Goal: Task Accomplishment & Management: Use online tool/utility

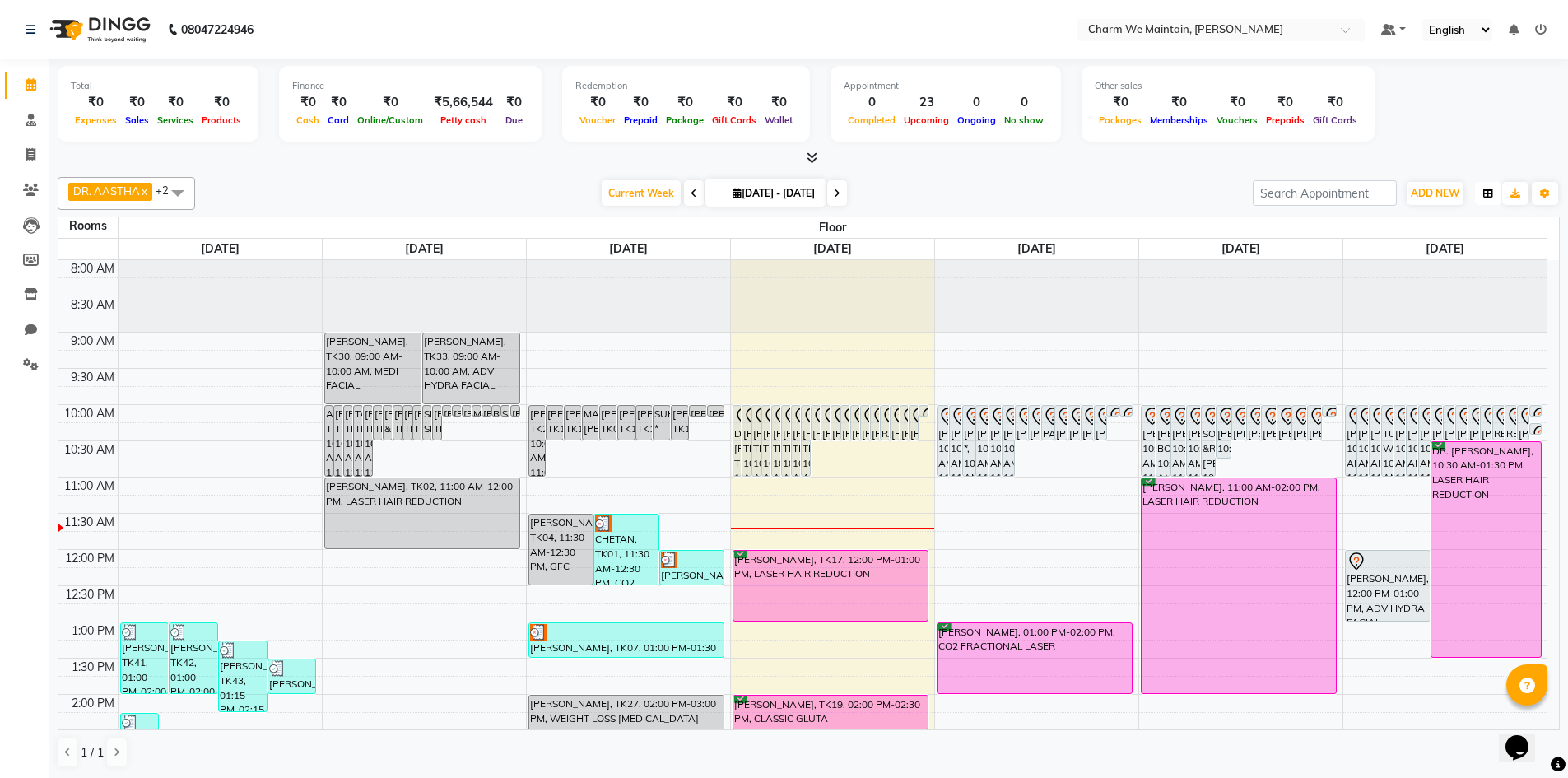
click at [1484, 189] on icon "button" at bounding box center [1488, 193] width 10 height 10
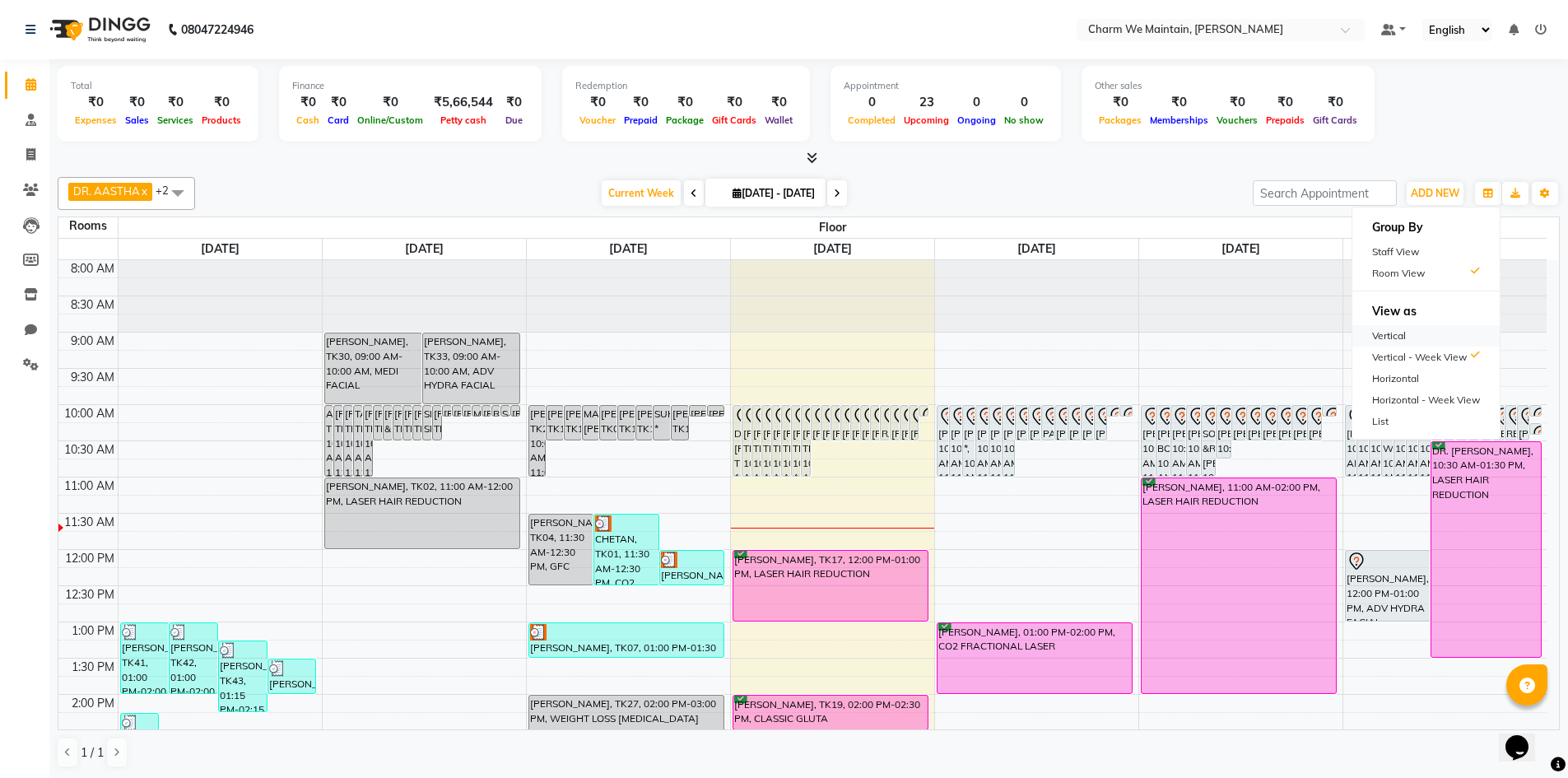
click at [1423, 339] on div "Vertical" at bounding box center [1426, 336] width 148 height 21
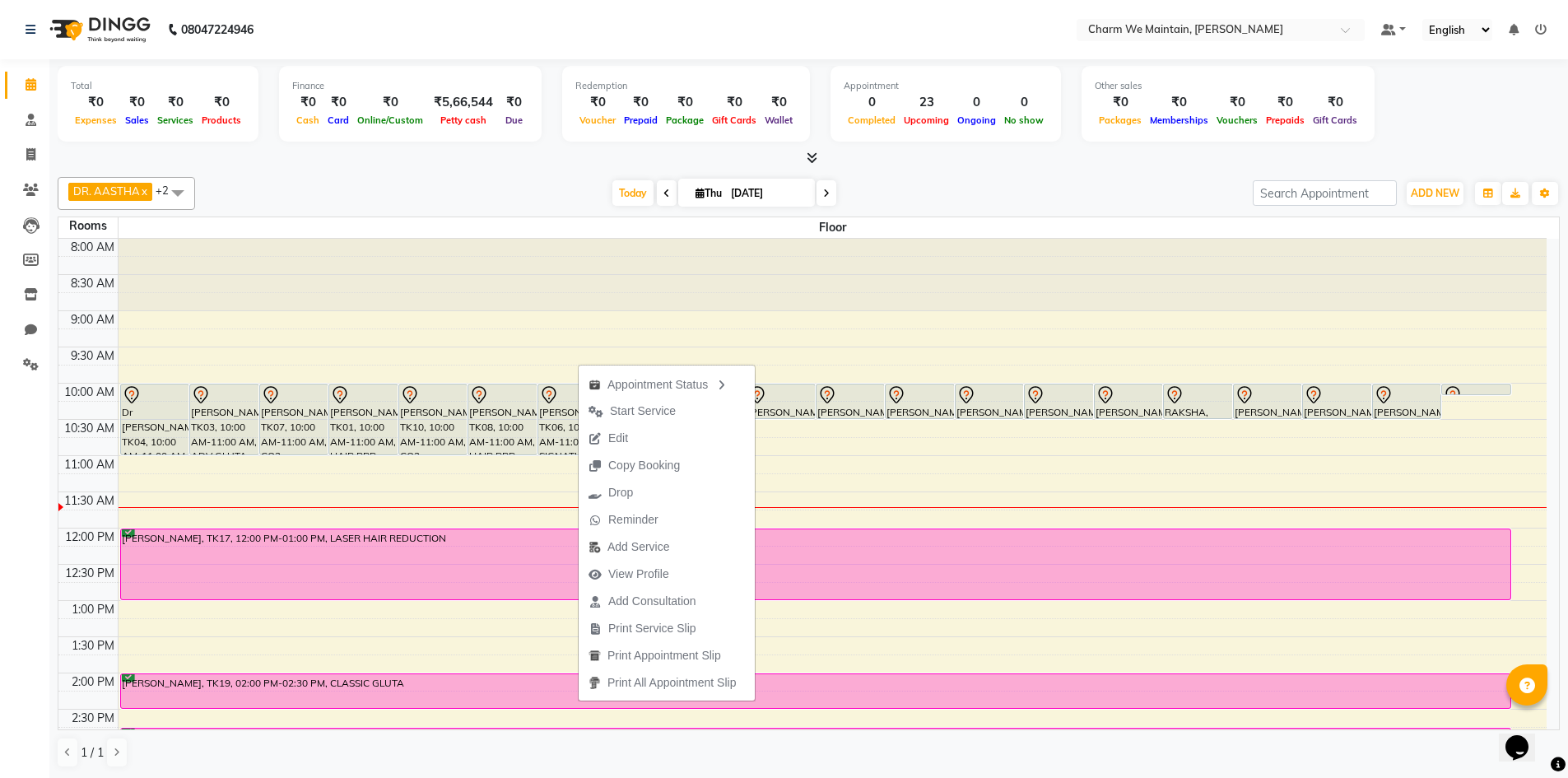
click at [828, 187] on span at bounding box center [826, 193] width 19 height 26
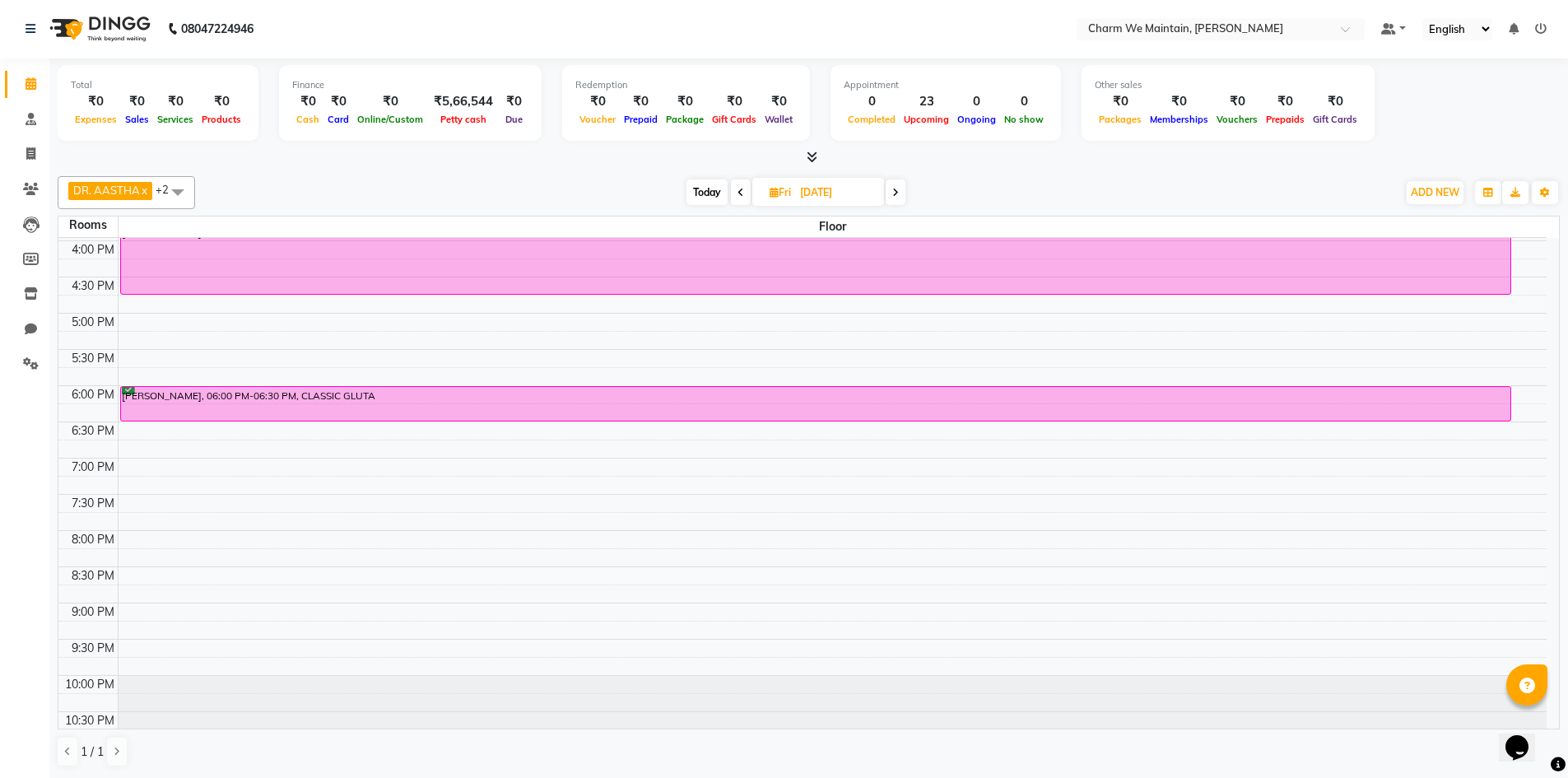
scroll to position [595, 0]
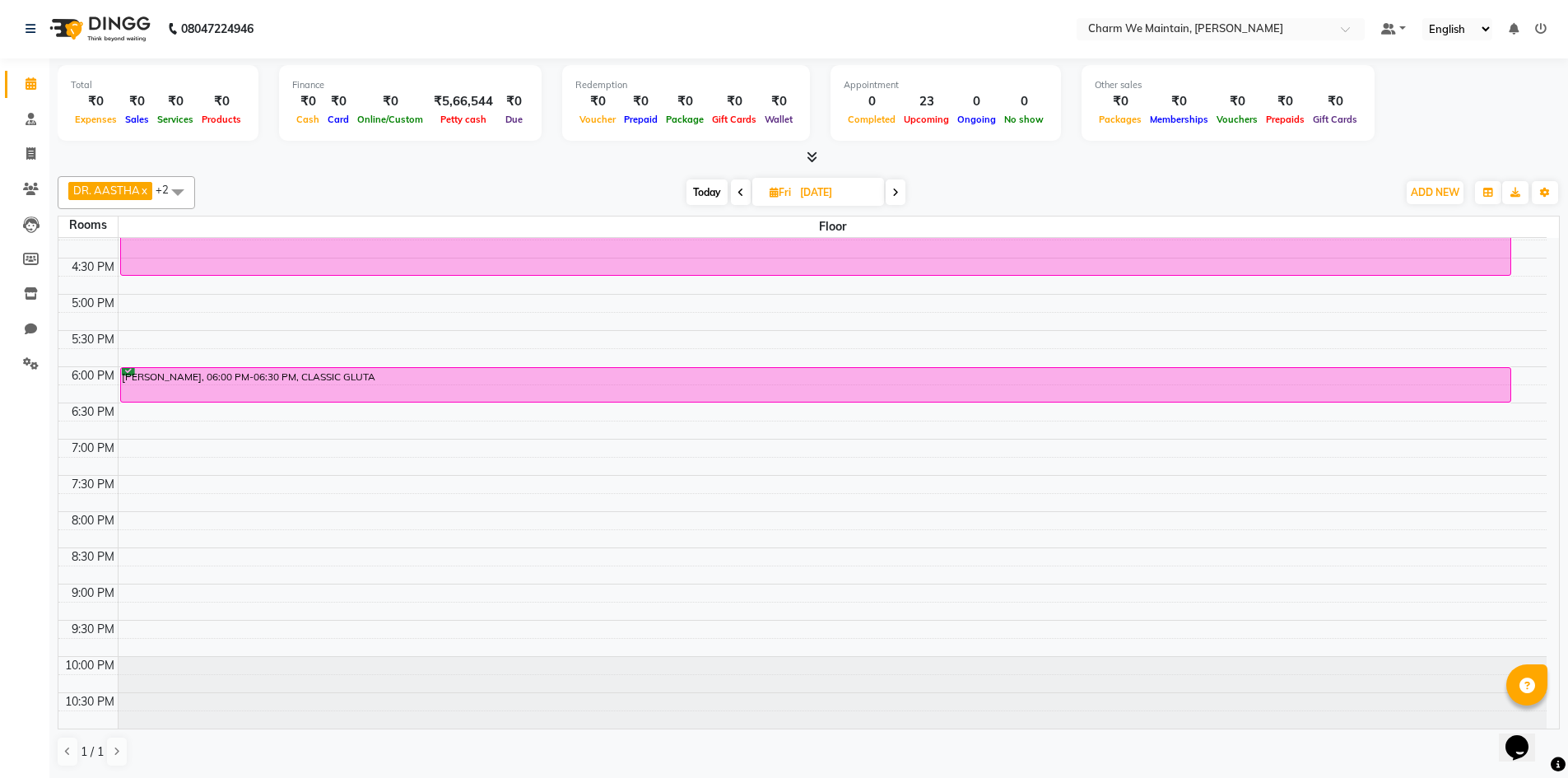
click at [899, 192] on icon at bounding box center [895, 192] width 6 height 10
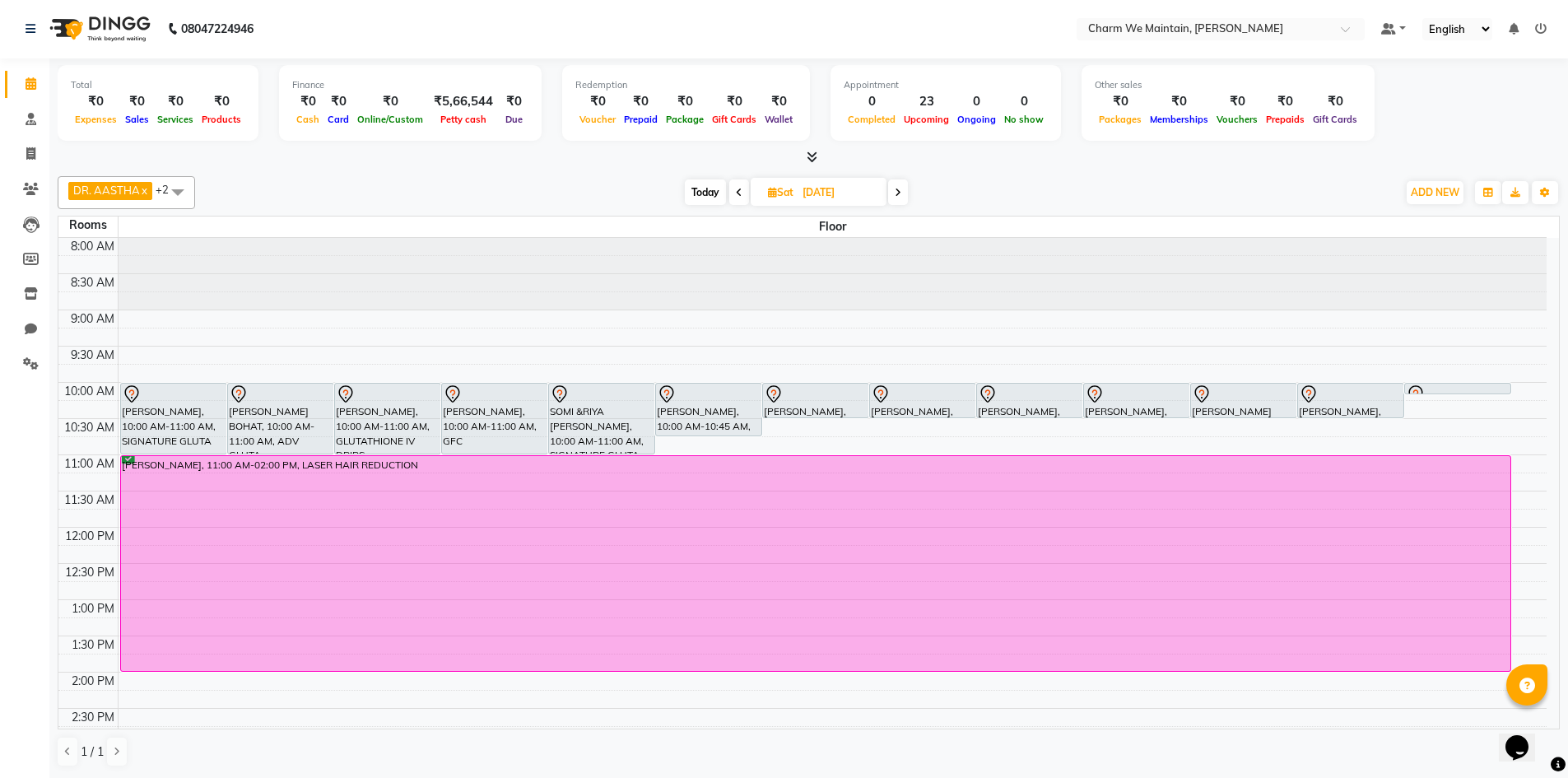
scroll to position [0, 0]
click at [737, 196] on icon at bounding box center [738, 193] width 6 height 10
type input "[DATE]"
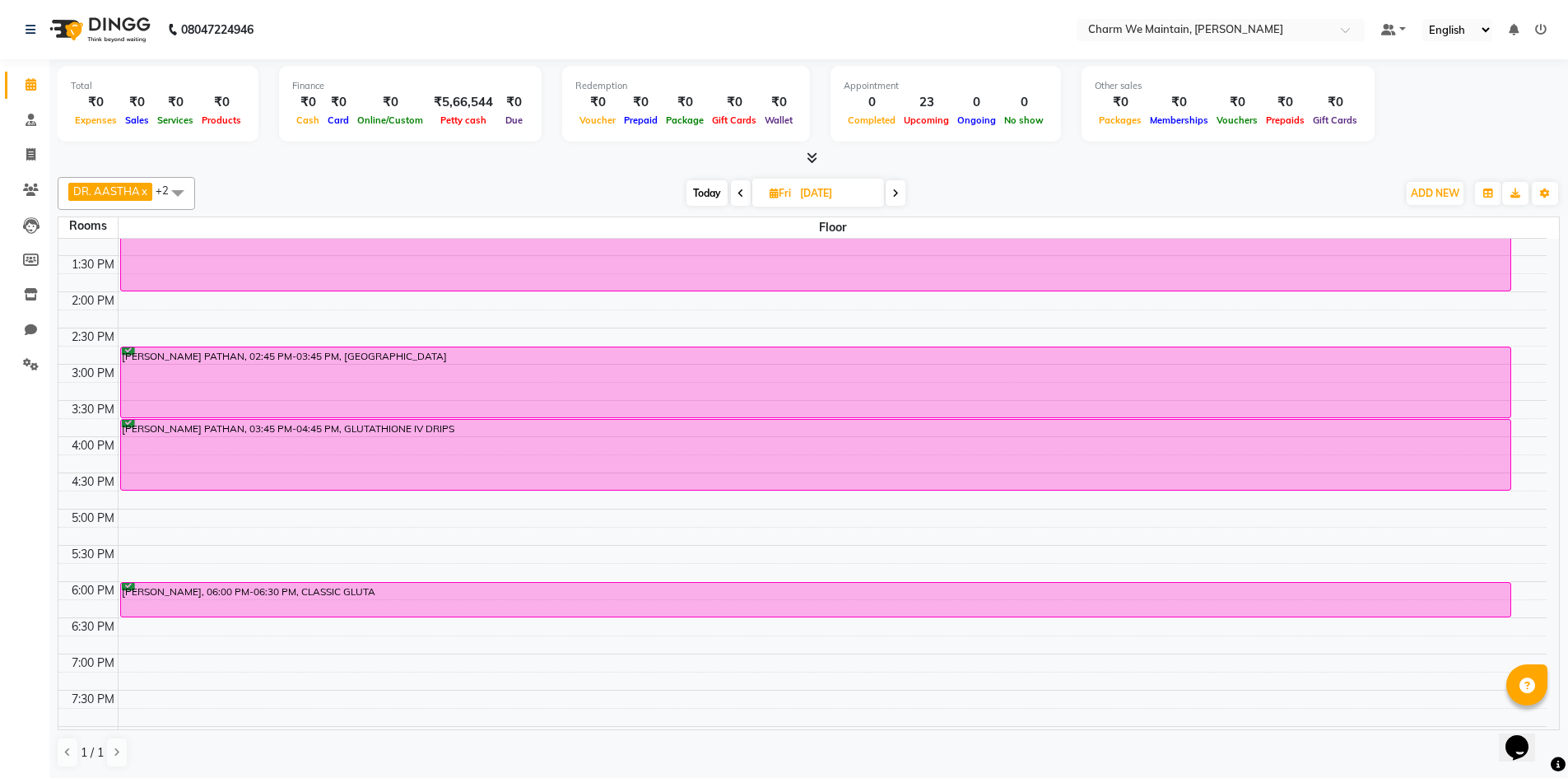
scroll to position [383, 0]
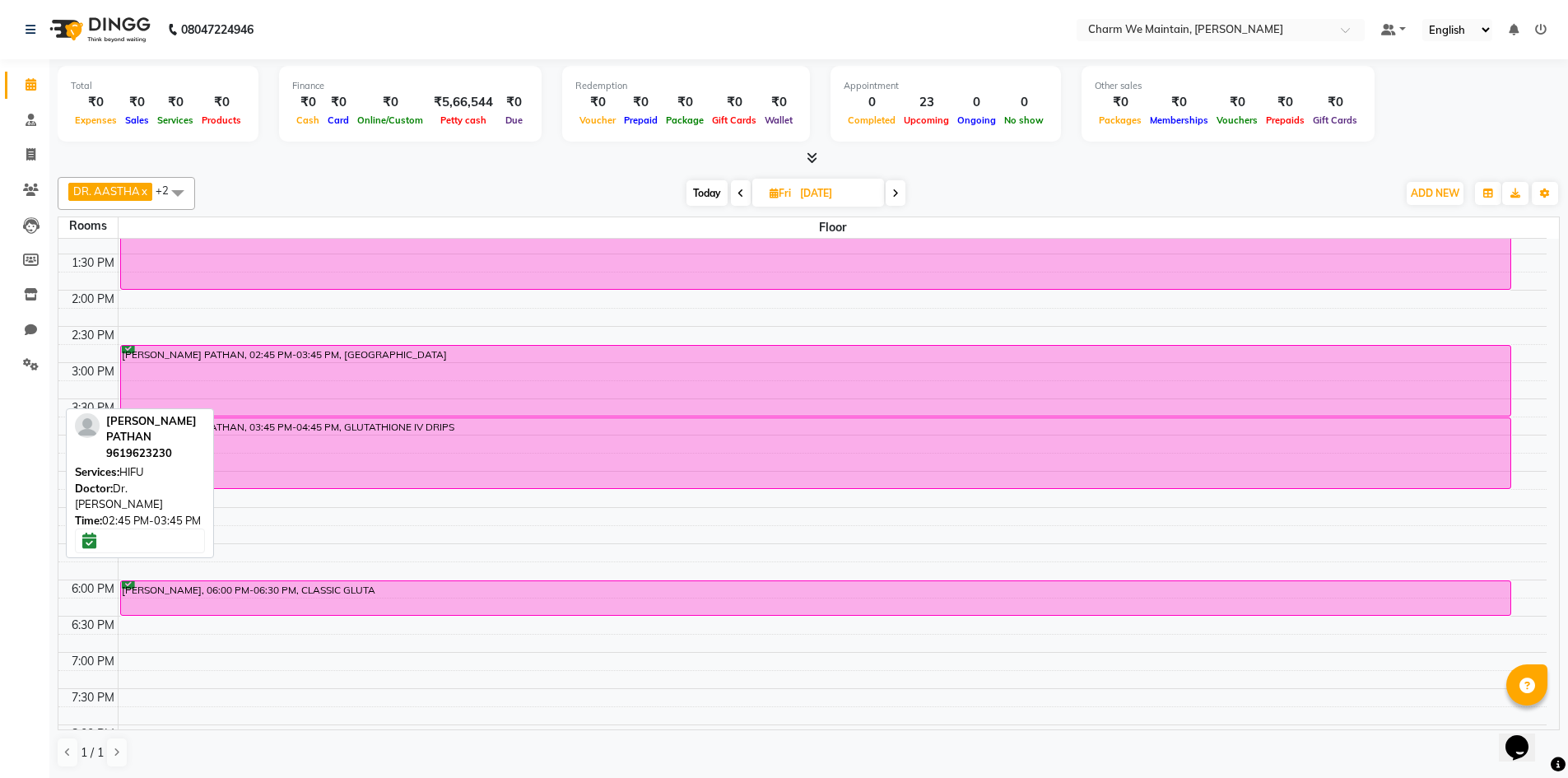
click at [487, 387] on div "[PERSON_NAME] PATHAN, 02:45 PM-03:45 PM, [GEOGRAPHIC_DATA]" at bounding box center [815, 380] width 1389 height 70
select select "6"
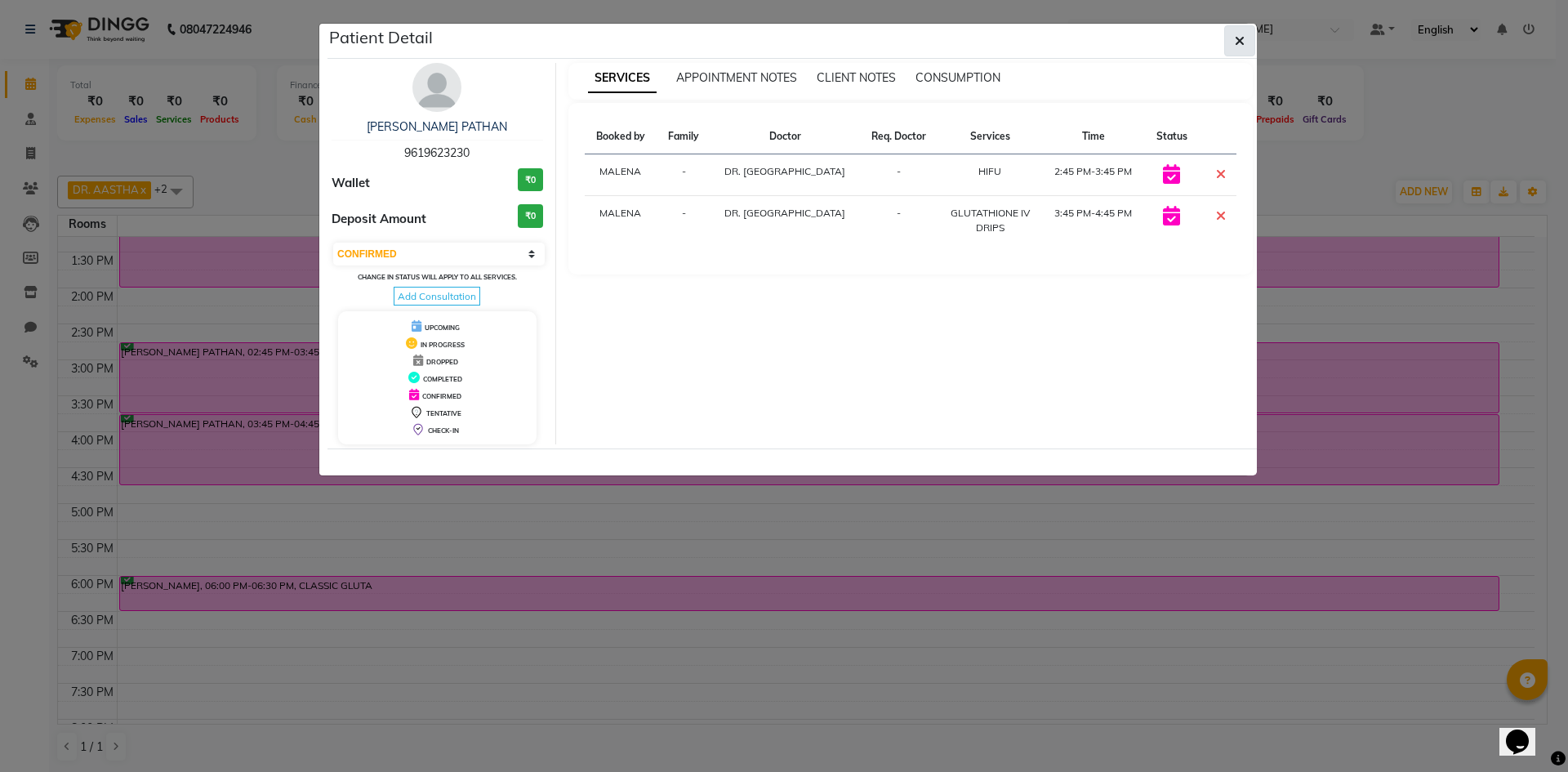
click at [1242, 41] on icon "button" at bounding box center [1240, 40] width 10 height 13
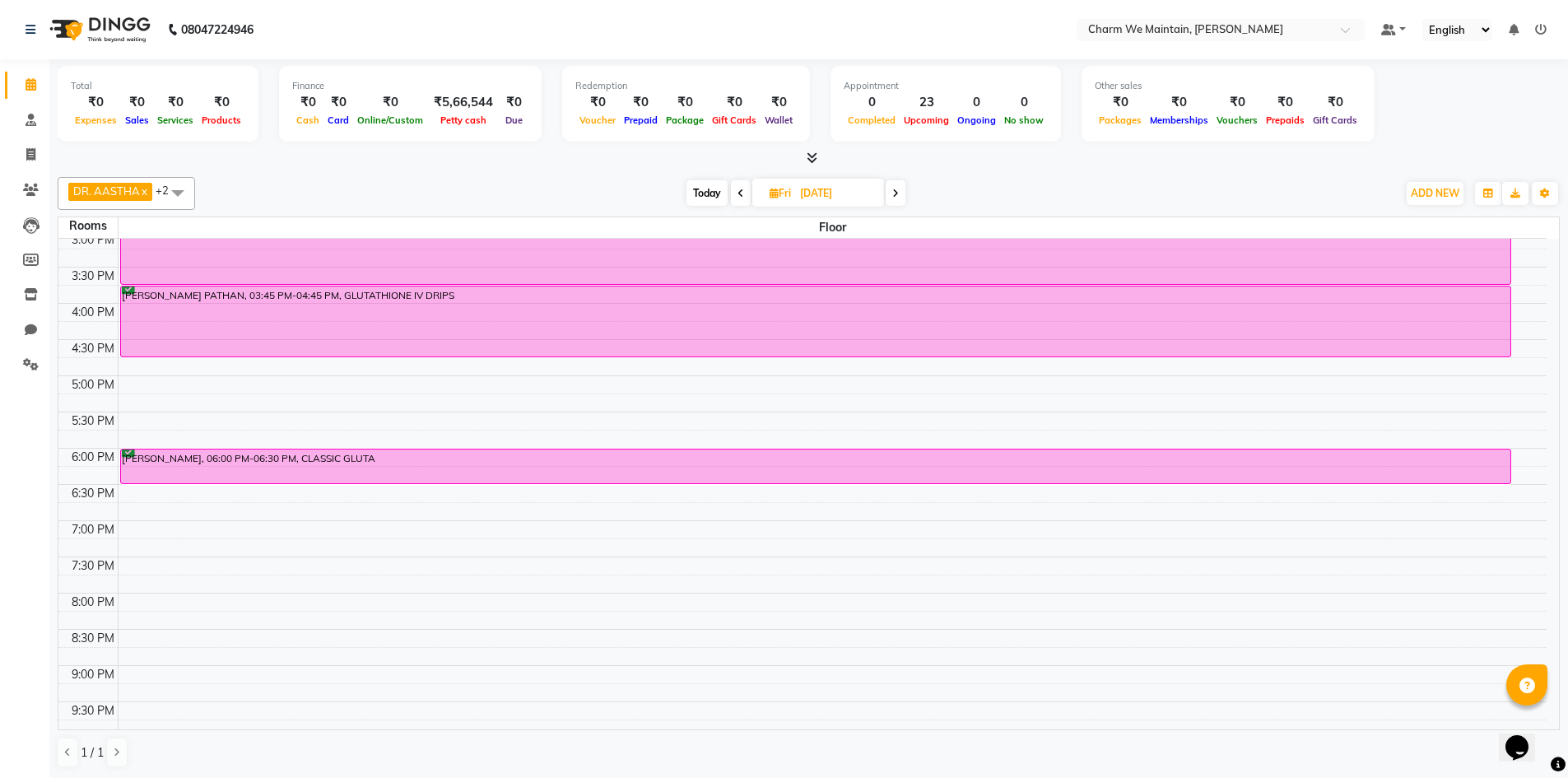
scroll to position [576, 0]
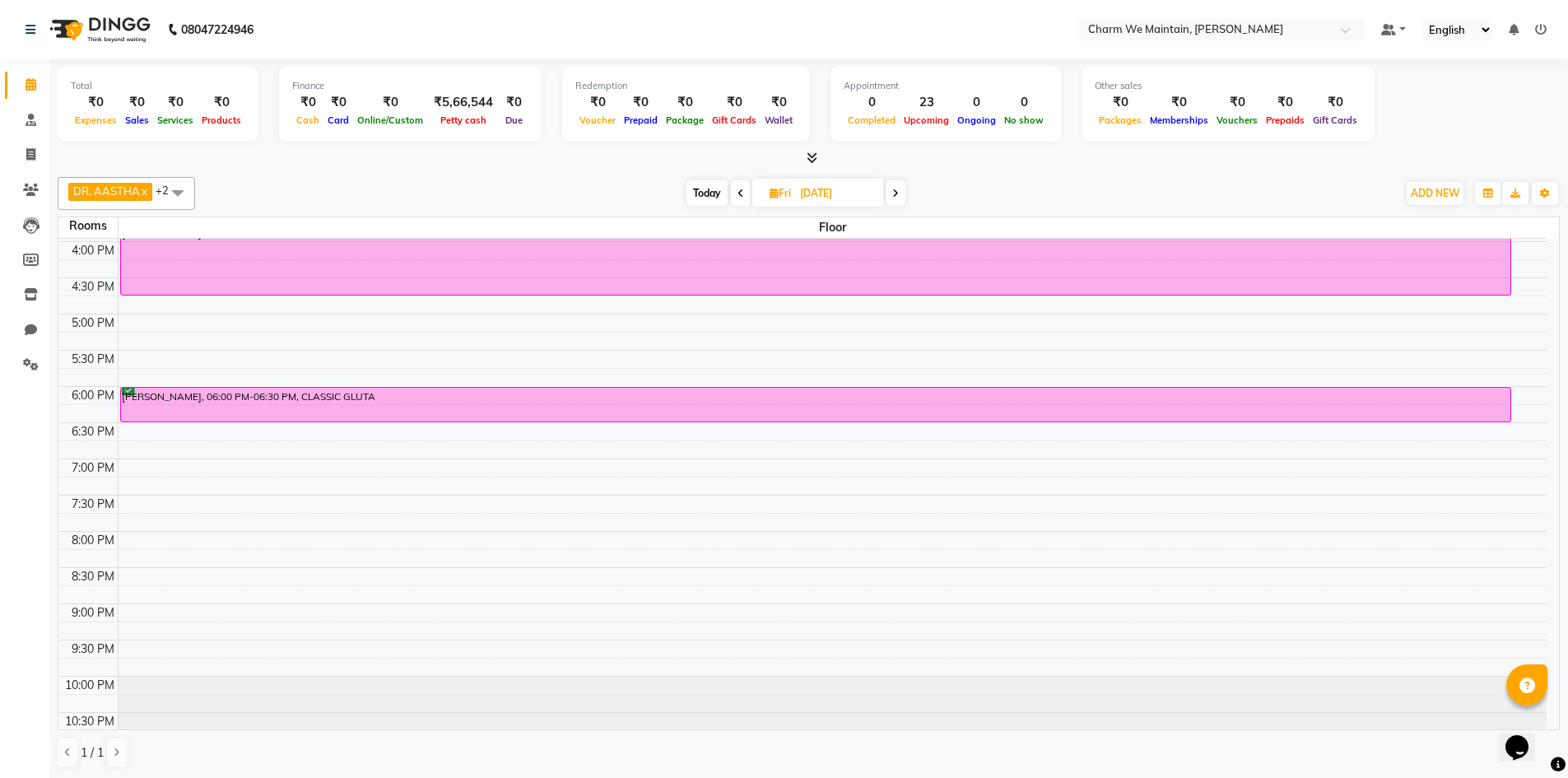
drag, startPoint x: 811, startPoint y: 189, endPoint x: 832, endPoint y: 196, distance: 22.1
click at [832, 196] on input "[DATE]" at bounding box center [836, 194] width 82 height 25
select select "9"
select select "2025"
